Goal: Transaction & Acquisition: Download file/media

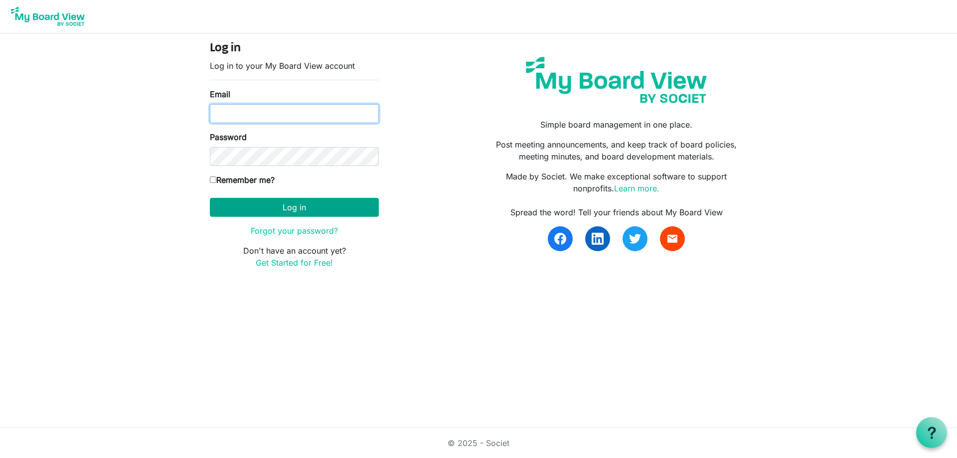
type input "dbernard@shermanchamber.us"
click at [263, 203] on button "Log in" at bounding box center [294, 207] width 169 height 19
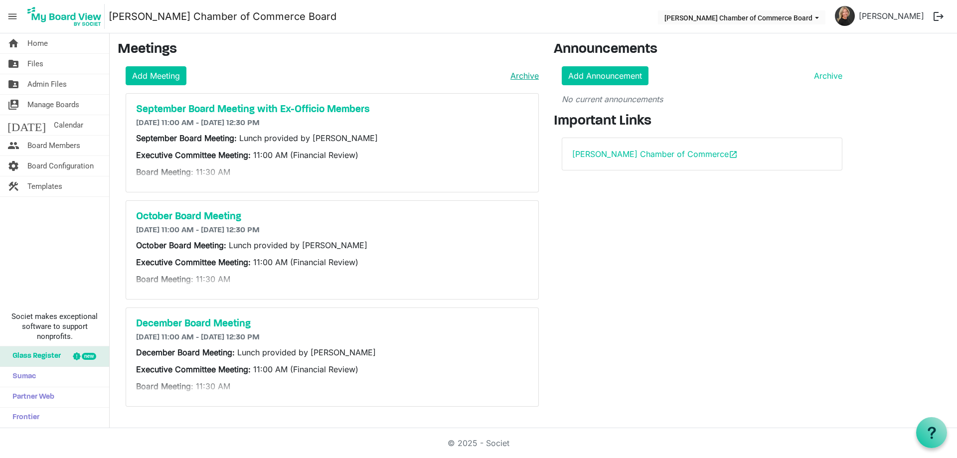
click at [526, 73] on link "Archive" at bounding box center [522, 76] width 32 height 12
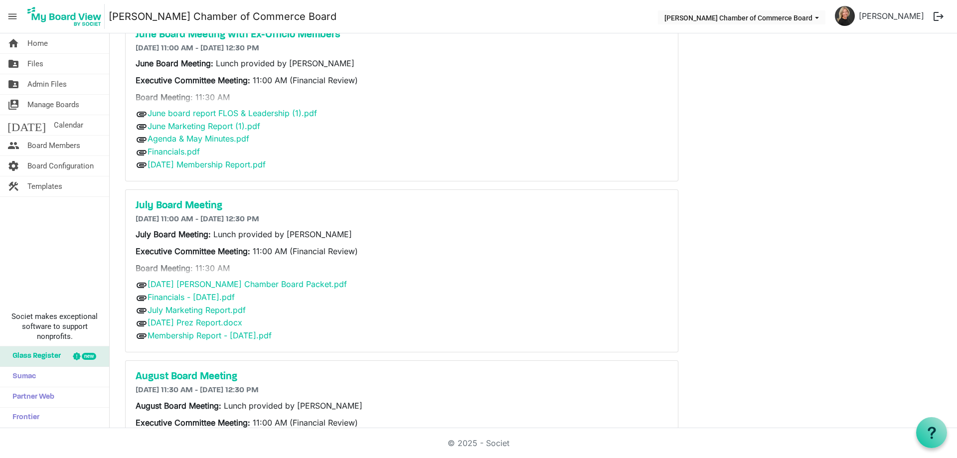
scroll to position [525, 0]
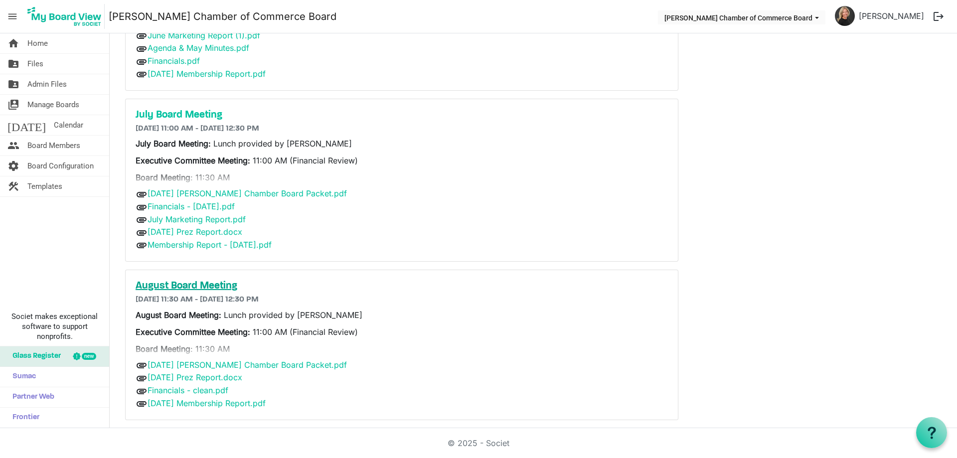
click at [204, 286] on h5 "August Board Meeting" at bounding box center [402, 286] width 532 height 12
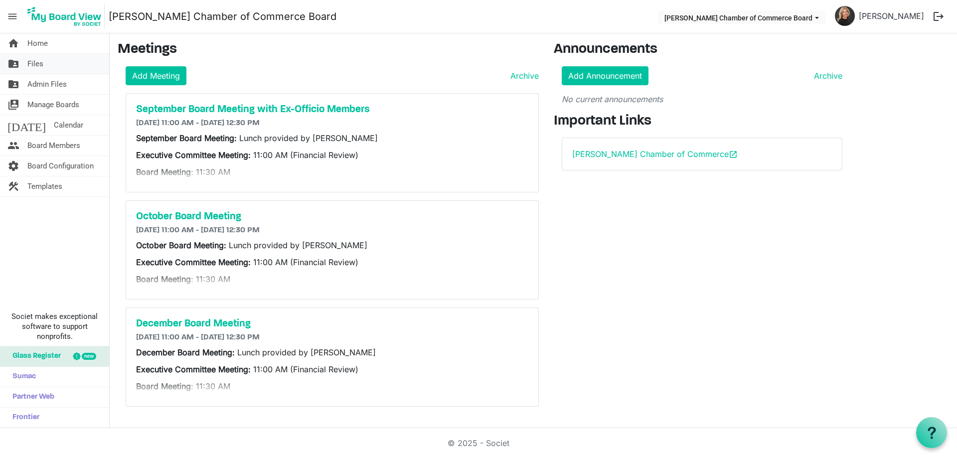
click at [46, 62] on link "folder_shared Files" at bounding box center [54, 64] width 109 height 20
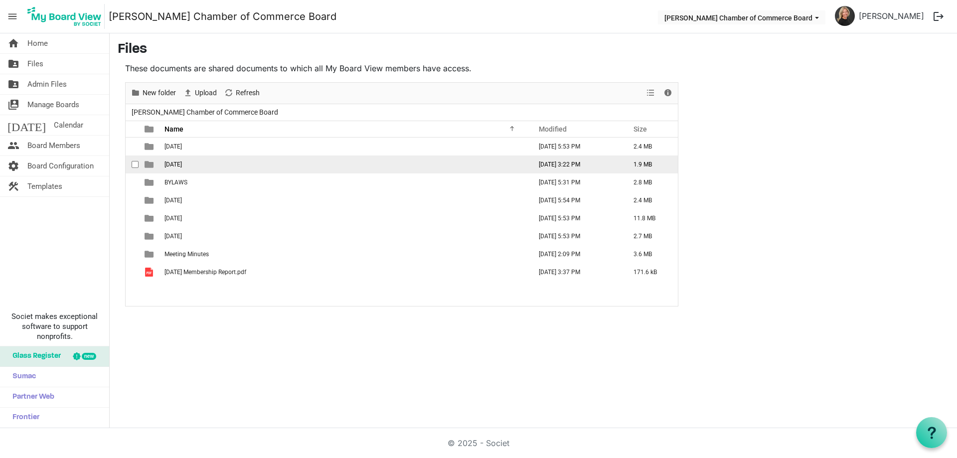
click at [182, 166] on span "[DATE]" at bounding box center [172, 164] width 17 height 7
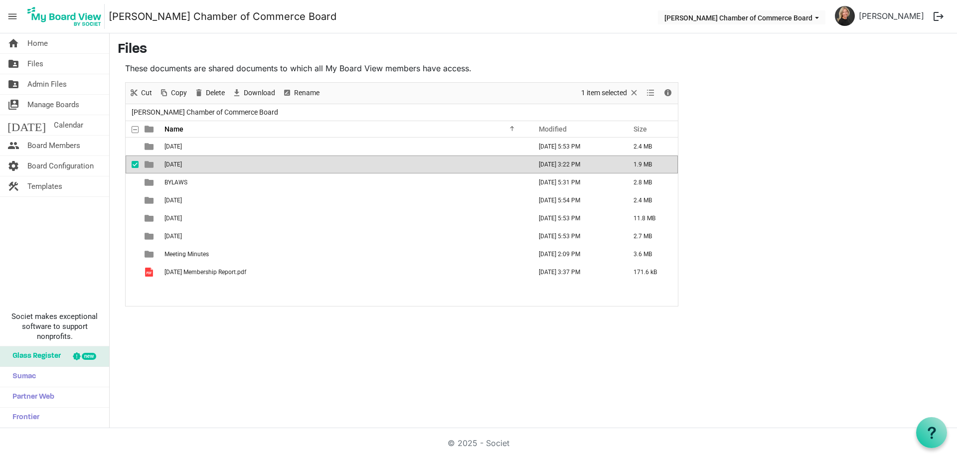
click at [182, 166] on span "[DATE]" at bounding box center [172, 164] width 17 height 7
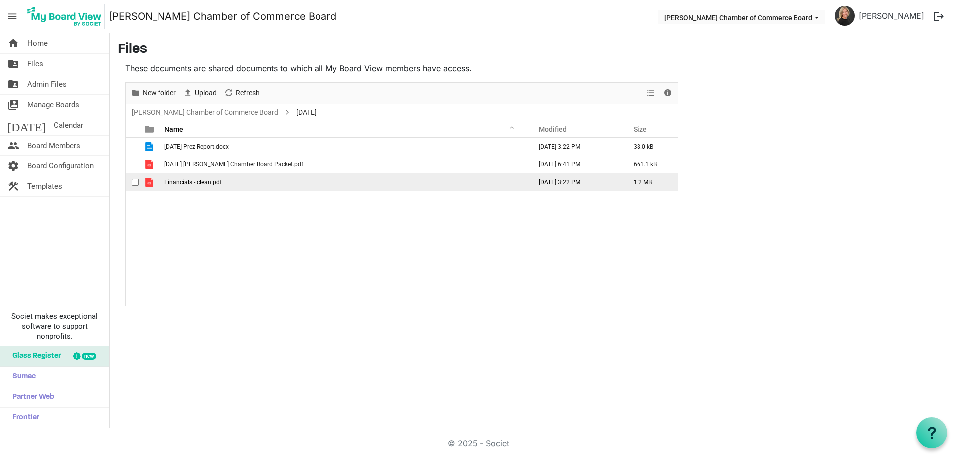
click at [134, 184] on span "checkbox" at bounding box center [135, 182] width 7 height 7
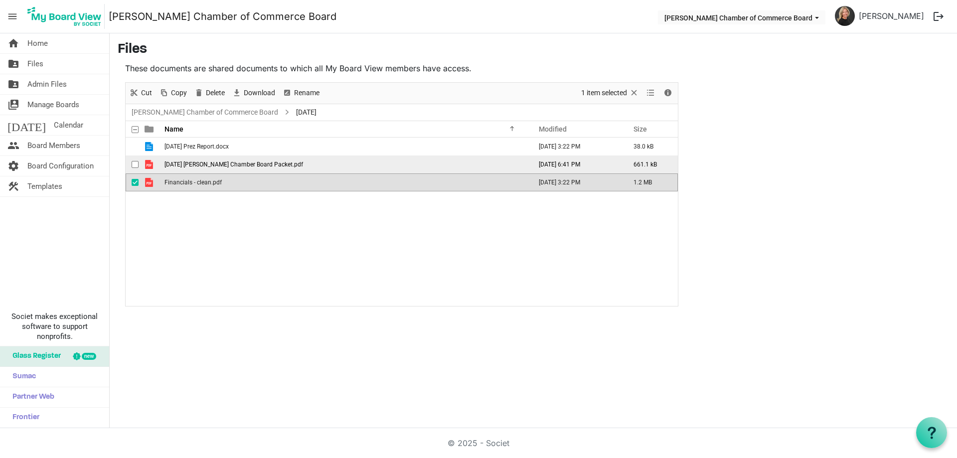
click at [133, 163] on span "checkbox" at bounding box center [135, 164] width 7 height 7
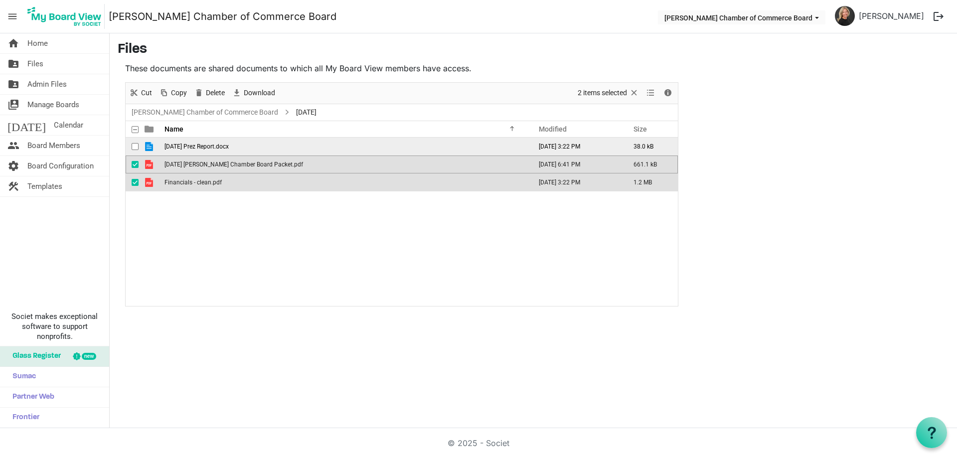
click at [133, 148] on span "checkbox" at bounding box center [135, 146] width 7 height 7
click at [135, 163] on span "checkbox" at bounding box center [135, 164] width 7 height 7
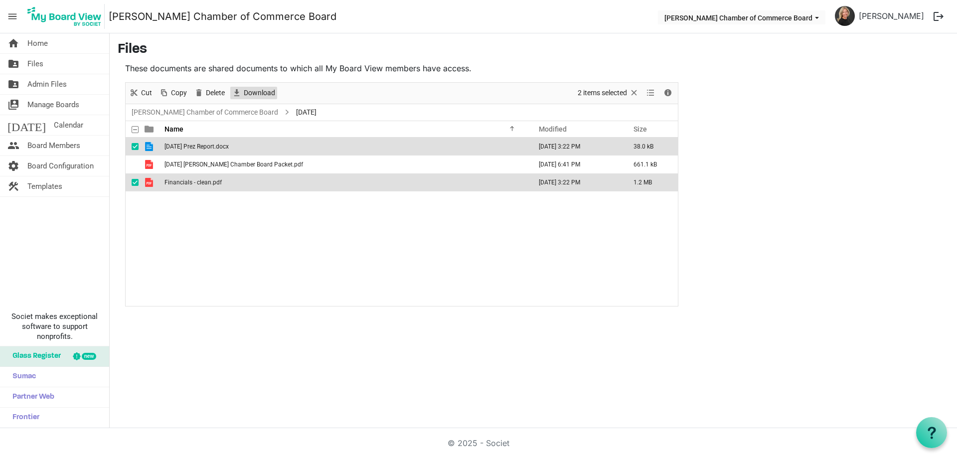
click at [245, 92] on span "Download" at bounding box center [259, 93] width 33 height 12
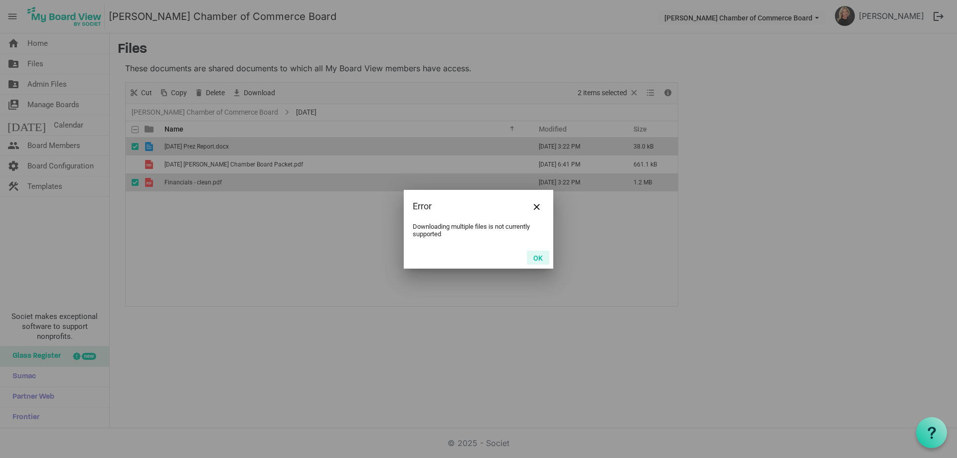
click at [537, 257] on button "OK" at bounding box center [538, 258] width 22 height 14
